Goal: Find specific page/section: Find specific page/section

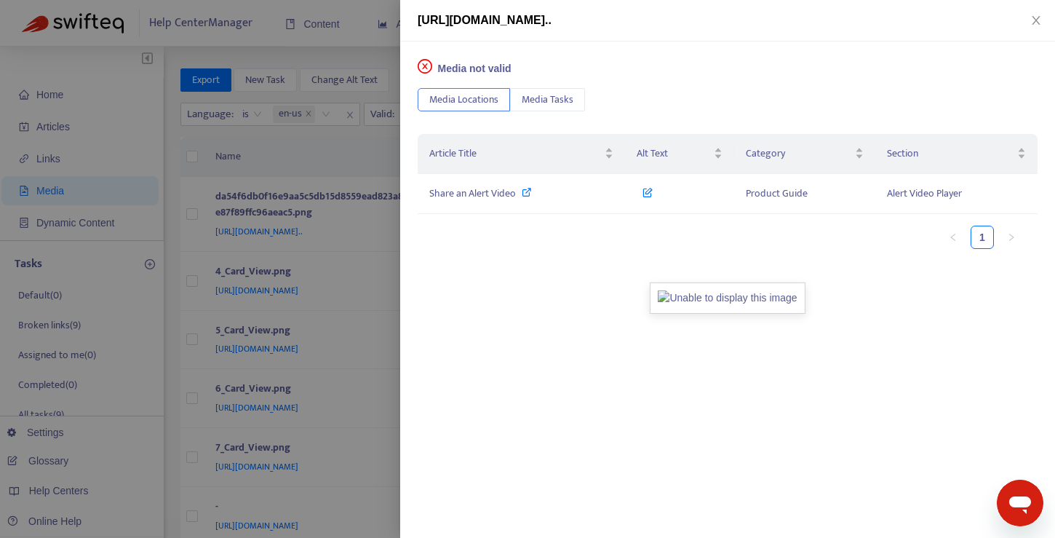
click at [296, 156] on div at bounding box center [527, 269] width 1055 height 538
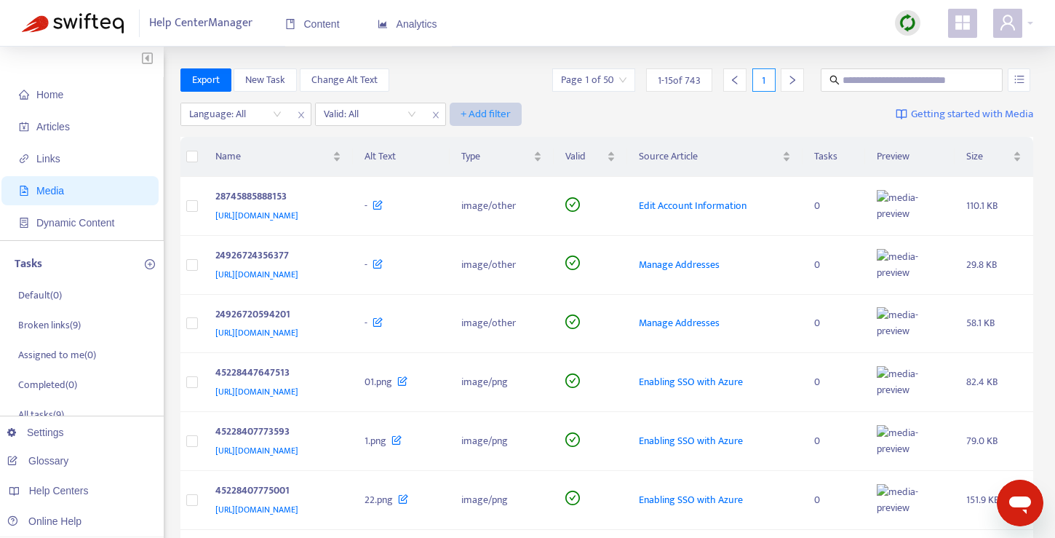
click at [486, 109] on span "+ Add filter" at bounding box center [486, 114] width 50 height 17
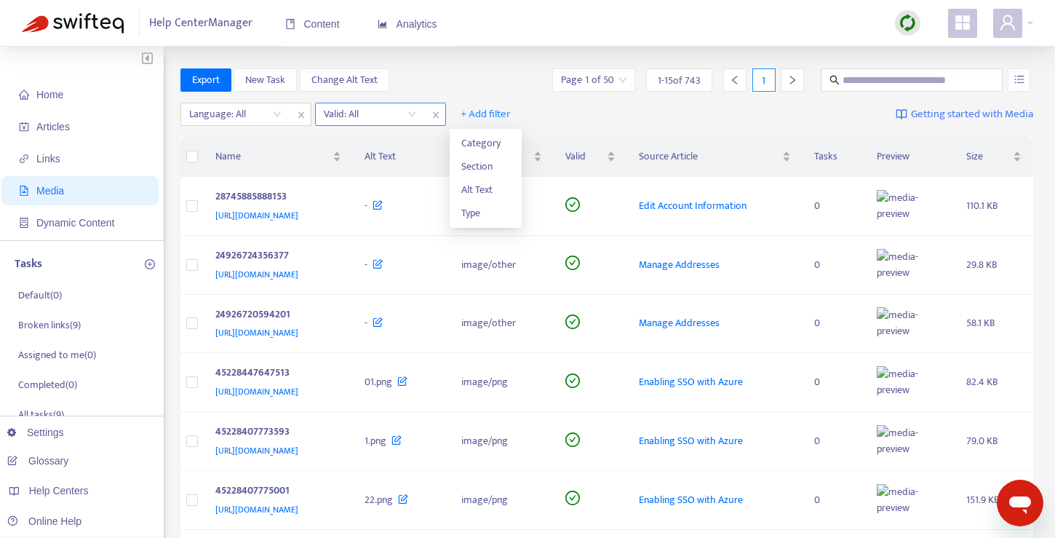
click at [418, 116] on div "Valid: All" at bounding box center [370, 114] width 108 height 22
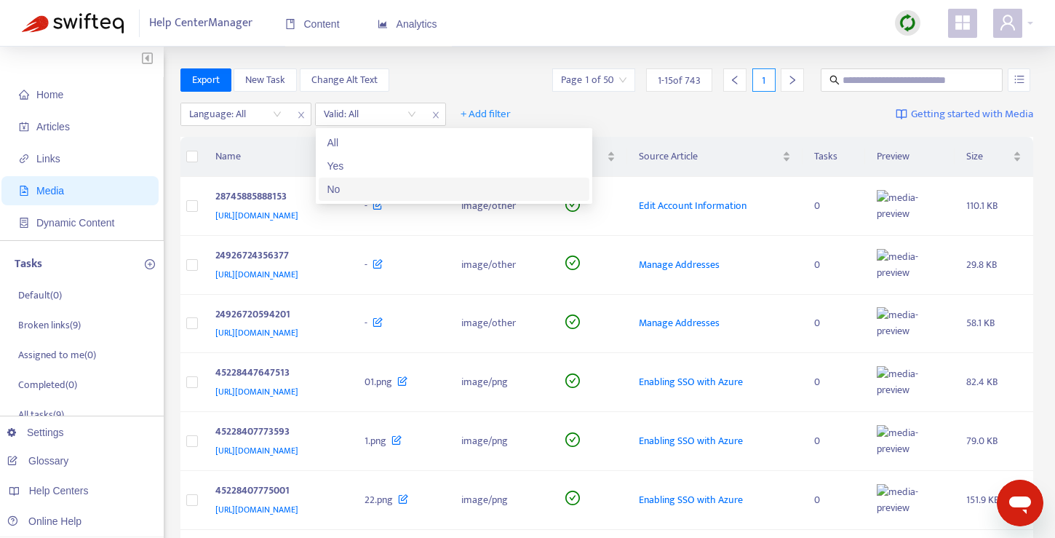
click at [391, 199] on div "No" at bounding box center [454, 189] width 271 height 23
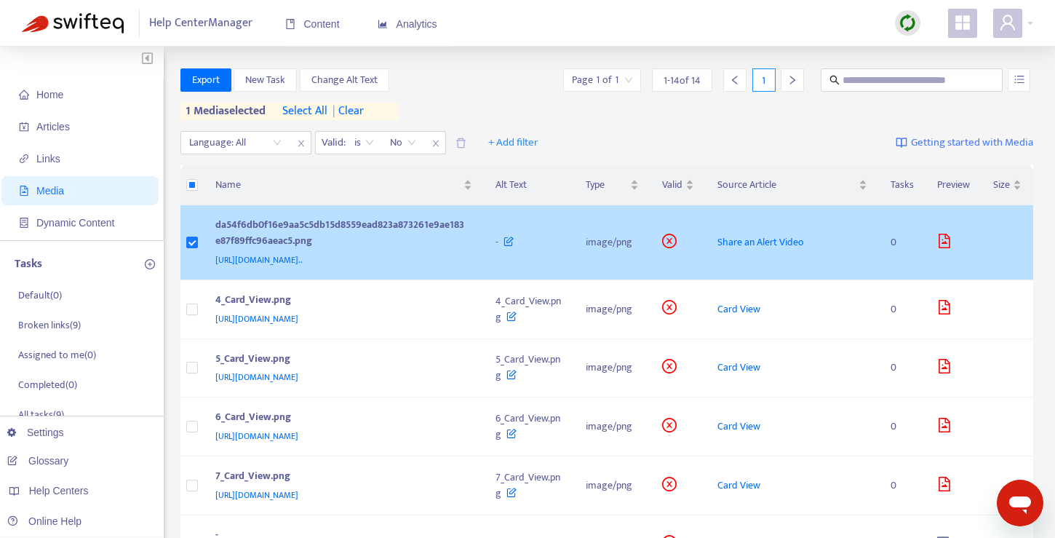
click at [453, 221] on div "da54f6db0f16e9aa5c5db15d8559ead823a873261e9ae183e87f89ffc96aeac5.png" at bounding box center [341, 234] width 252 height 35
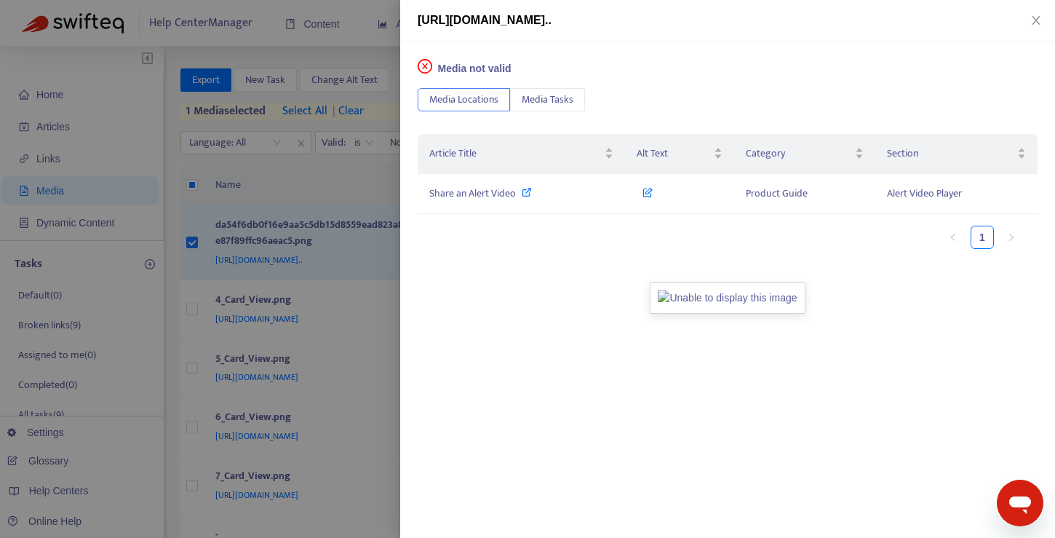
click at [731, 290] on img at bounding box center [727, 297] width 155 height 31
click at [748, 304] on img at bounding box center [727, 297] width 155 height 31
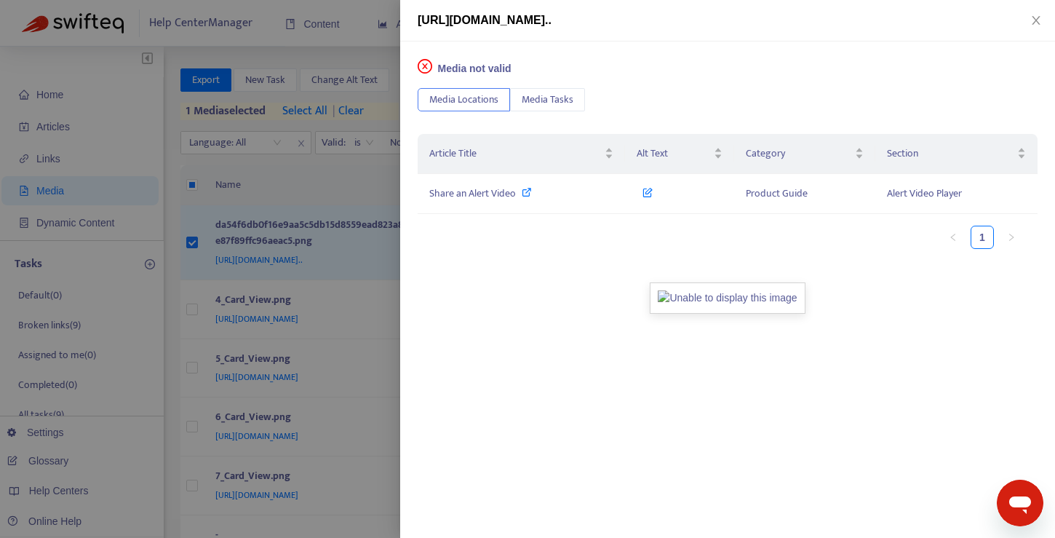
click at [351, 197] on div at bounding box center [527, 269] width 1055 height 538
